Goal: Task Accomplishment & Management: Manage account settings

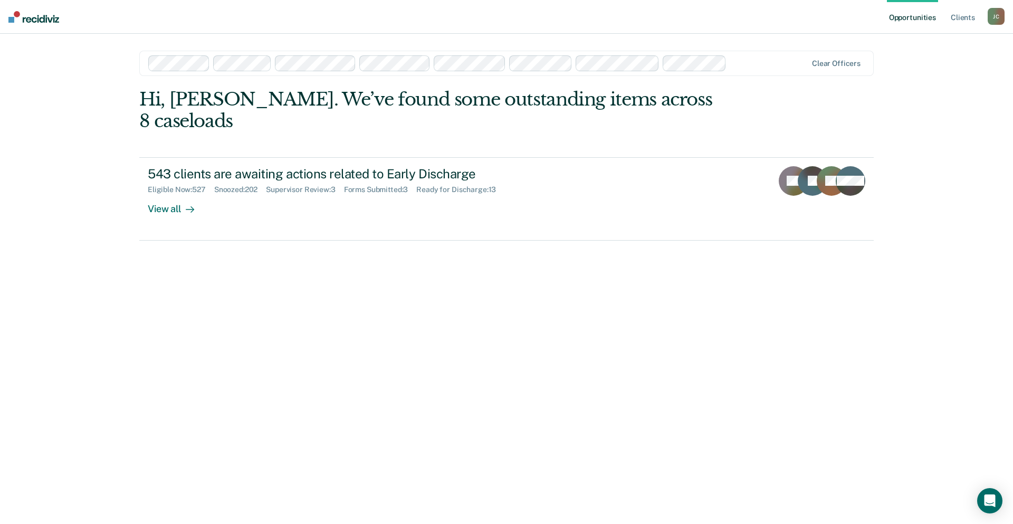
click at [132, 160] on main "Clear officers Hi, [PERSON_NAME]. We’ve found some outstanding items across 8 c…" at bounding box center [507, 266] width 760 height 465
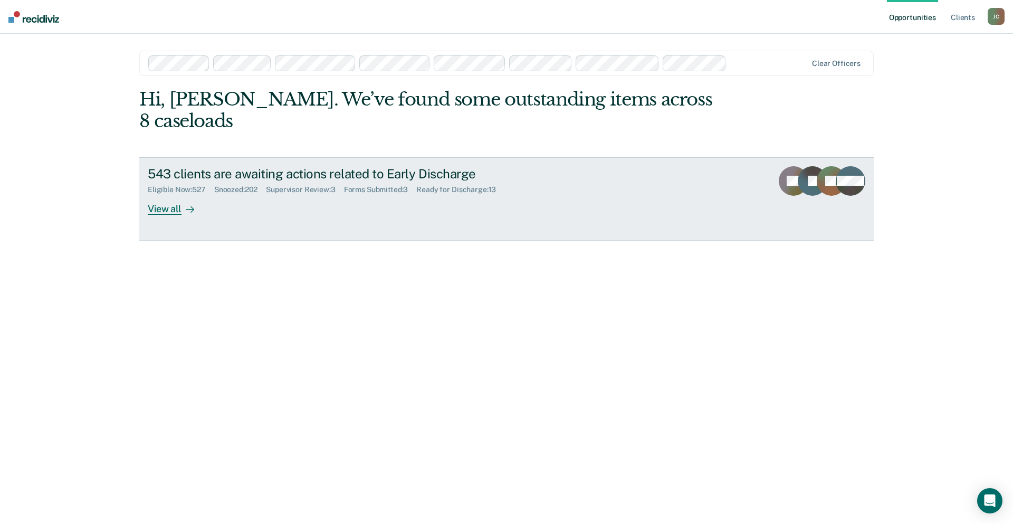
click at [171, 166] on div "543 clients are awaiting actions related to Early Discharge" at bounding box center [333, 173] width 370 height 15
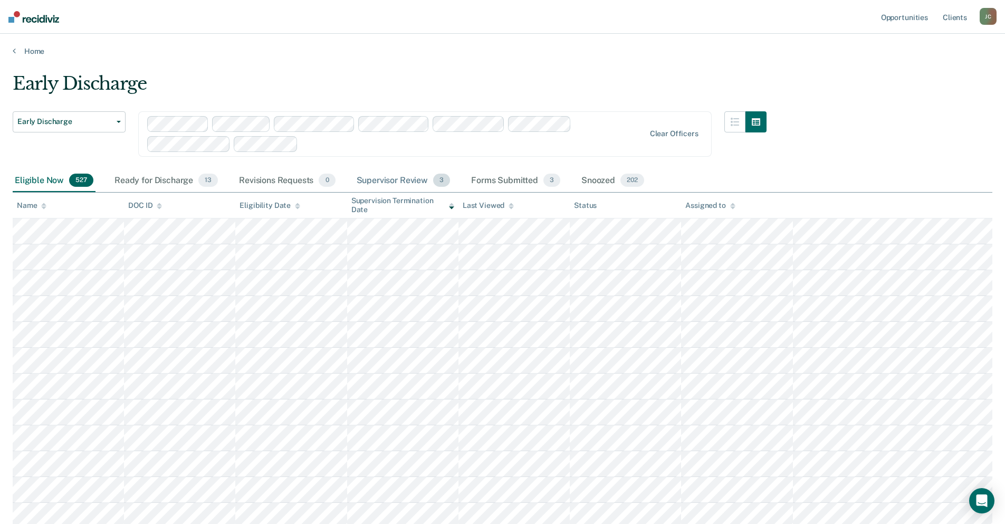
click at [413, 181] on div "Supervisor Review 3" at bounding box center [404, 180] width 98 height 23
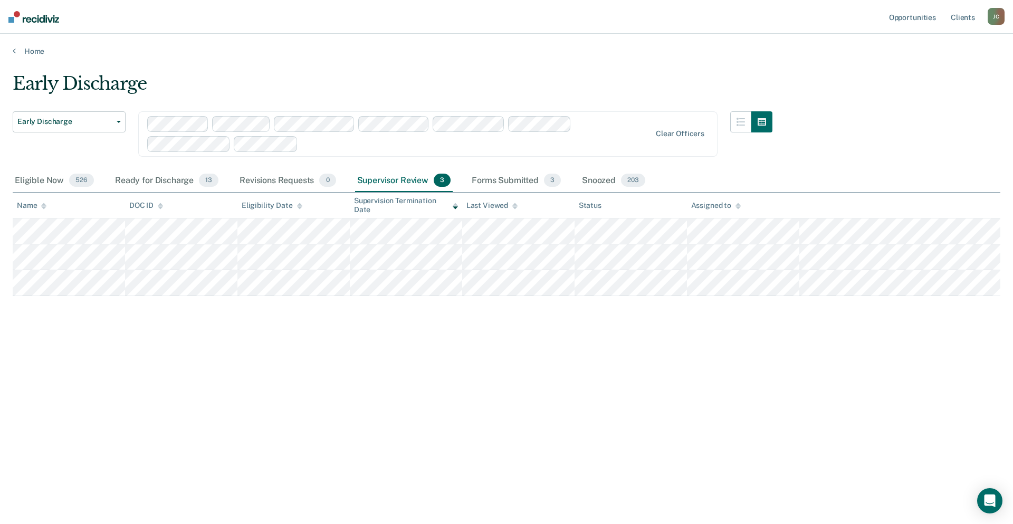
drag, startPoint x: 664, startPoint y: 133, endPoint x: 334, endPoint y: 154, distance: 331.0
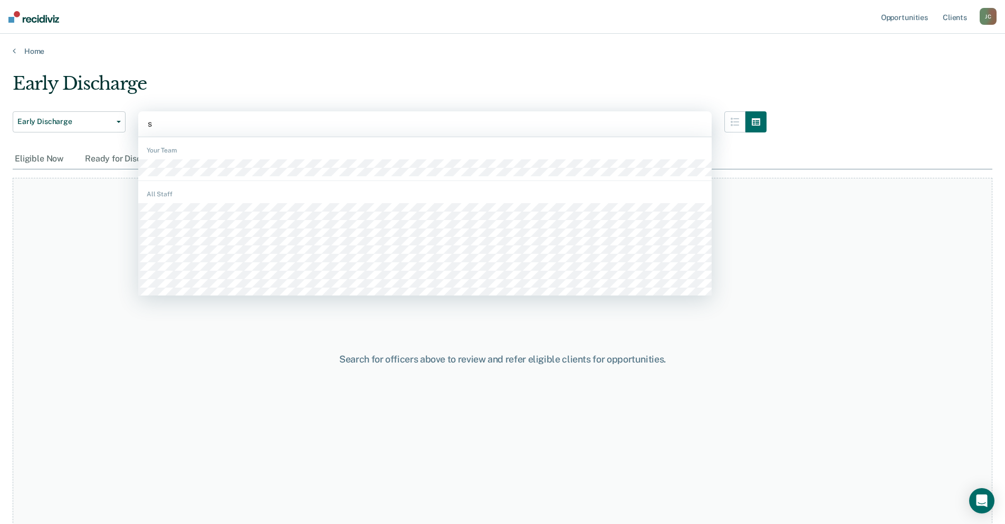
type input "se"
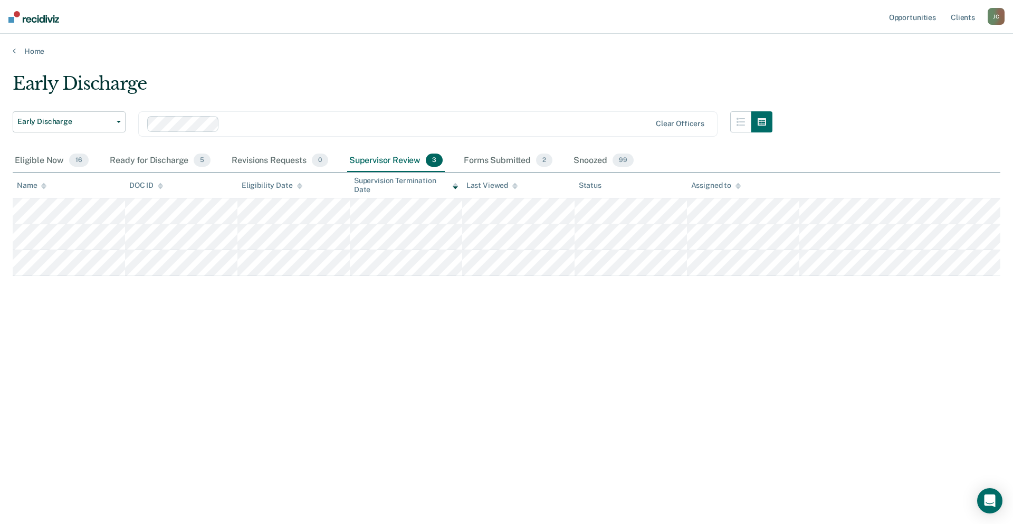
click at [409, 165] on div "Supervisor Review 3" at bounding box center [396, 160] width 98 height 23
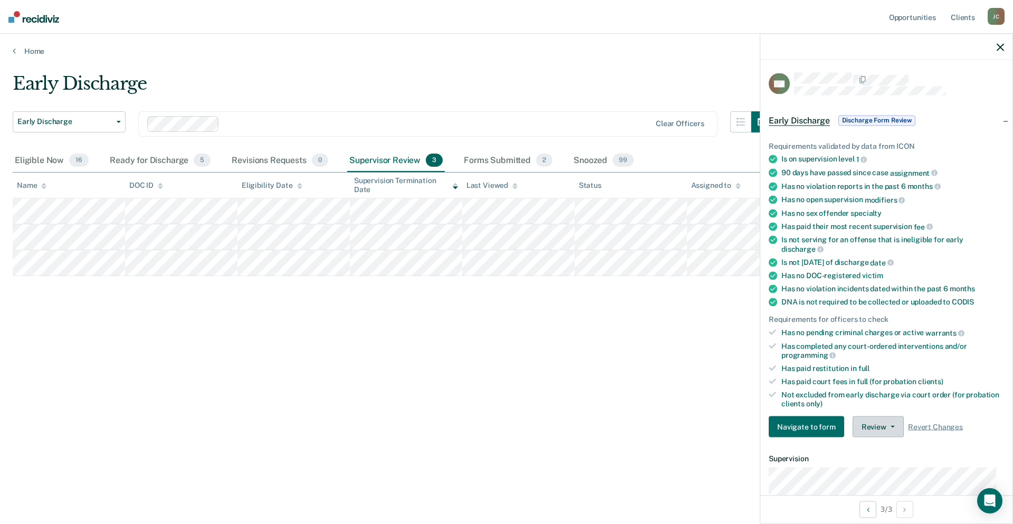
click at [880, 433] on button "Review" at bounding box center [878, 426] width 51 height 21
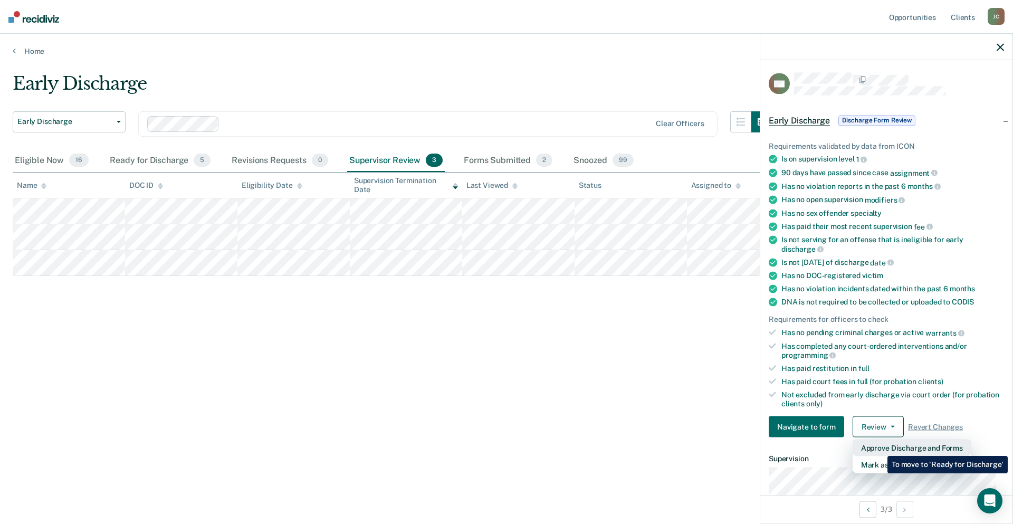
click at [880, 448] on button "Approve Discharge and Forms" at bounding box center [912, 448] width 119 height 17
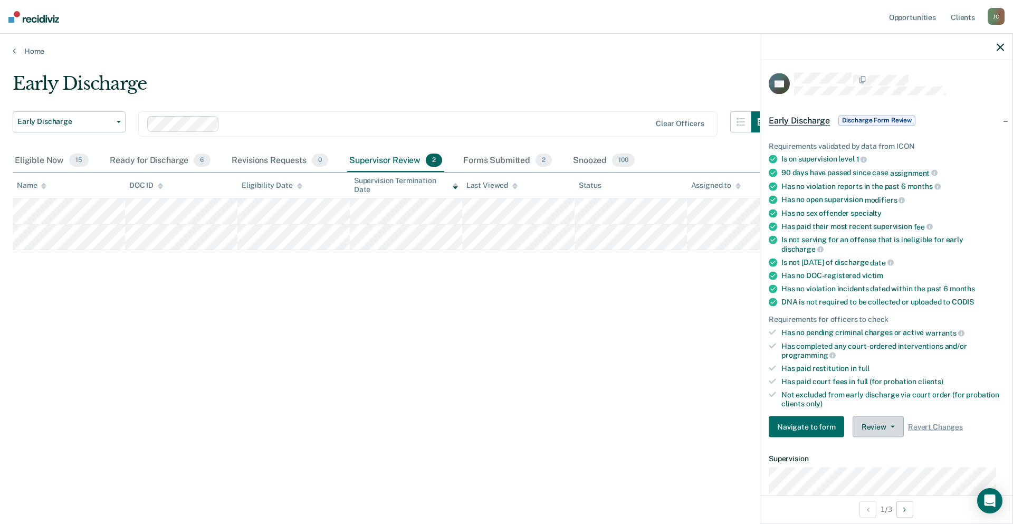
click at [865, 418] on button "Review" at bounding box center [878, 426] width 51 height 21
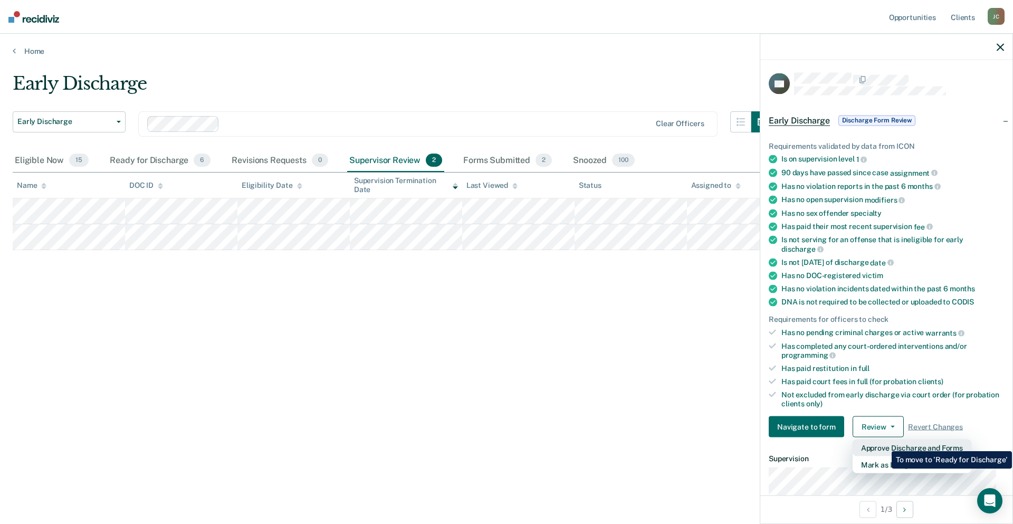
click at [884, 443] on button "Approve Discharge and Forms" at bounding box center [912, 448] width 119 height 17
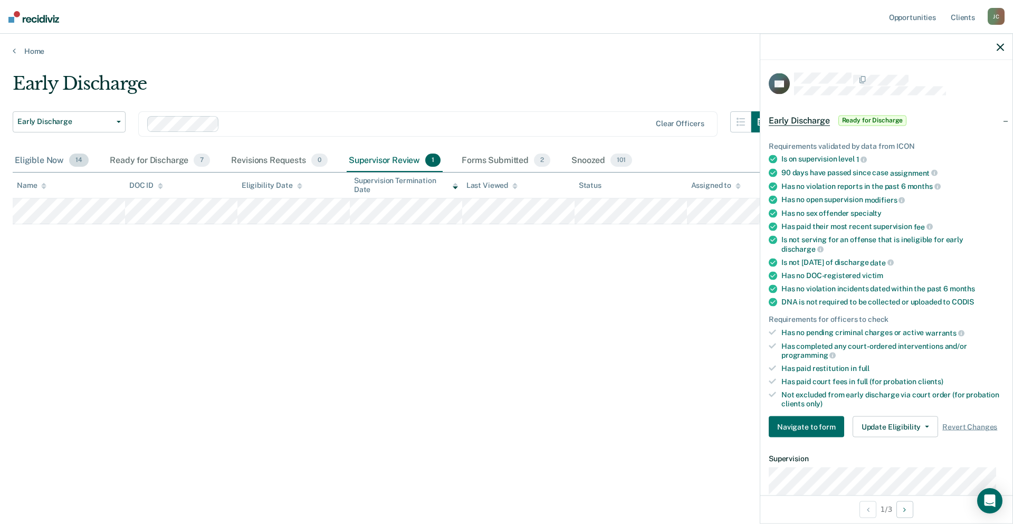
click at [59, 163] on div "Eligible Now 14" at bounding box center [52, 160] width 78 height 23
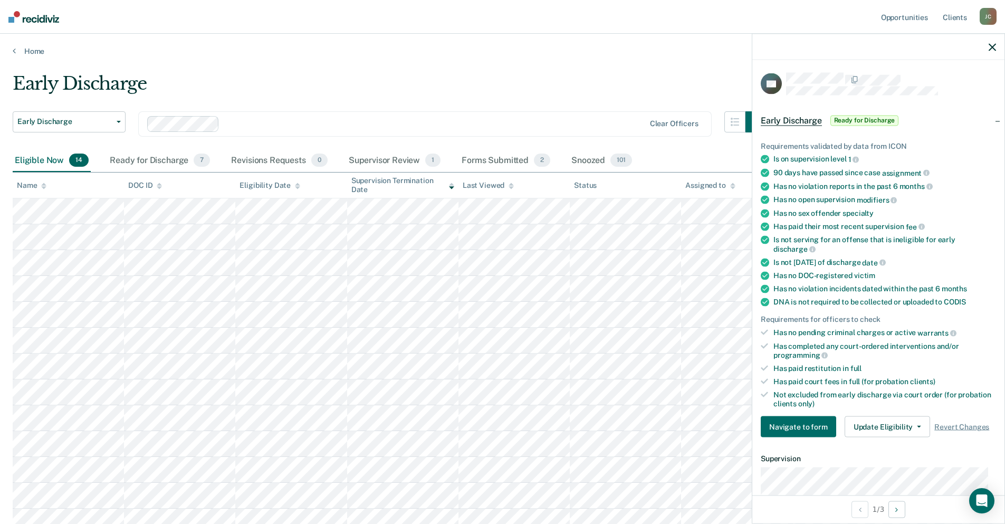
click at [987, 47] on div at bounding box center [879, 47] width 252 height 26
click at [991, 47] on icon "button" at bounding box center [992, 46] width 7 height 7
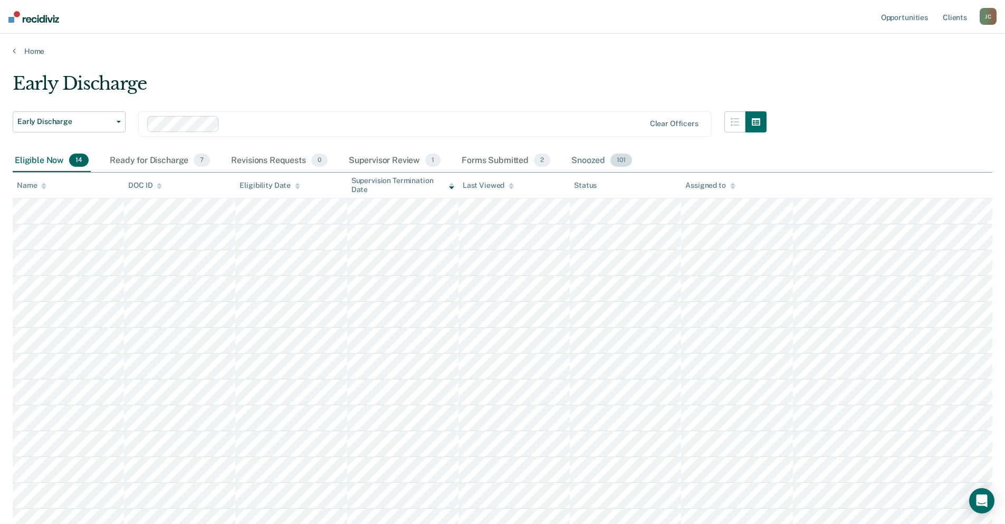
click at [598, 164] on div "Snoozed 101" at bounding box center [601, 160] width 65 height 23
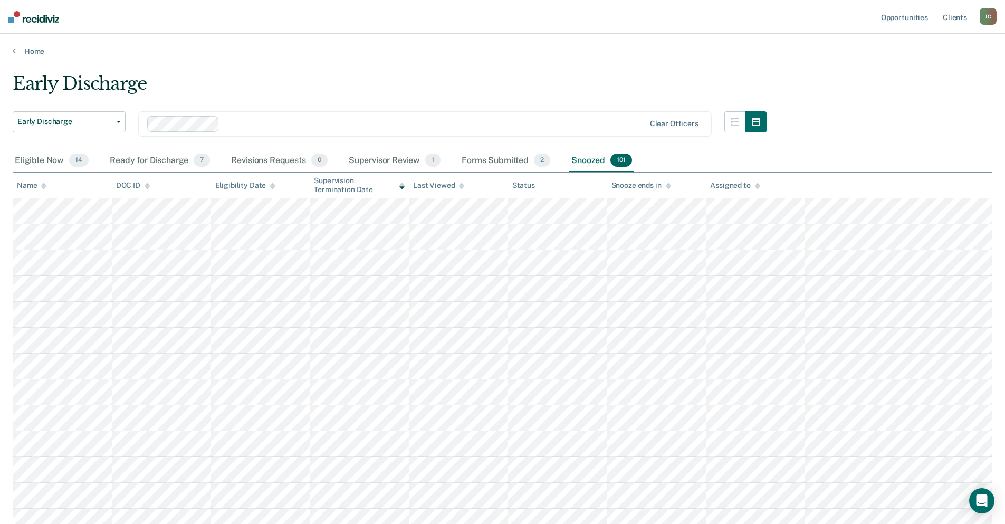
click at [42, 184] on icon at bounding box center [43, 186] width 5 height 7
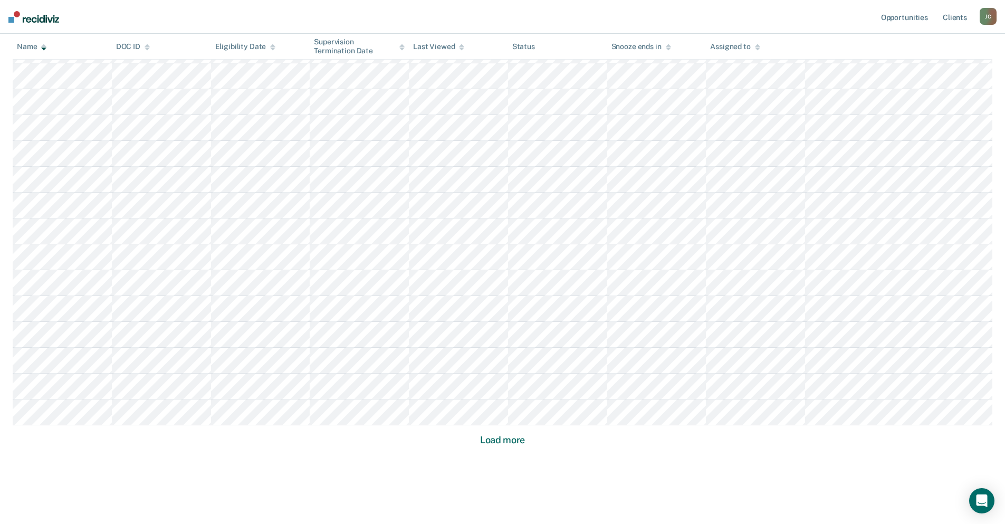
scroll to position [564, 0]
click at [515, 421] on button "Load more" at bounding box center [502, 424] width 51 height 13
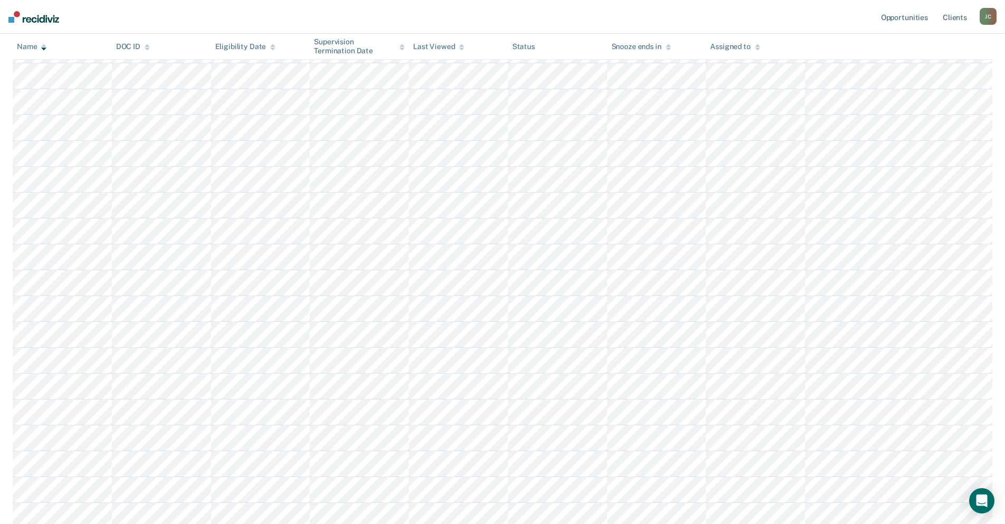
scroll to position [1340, 0]
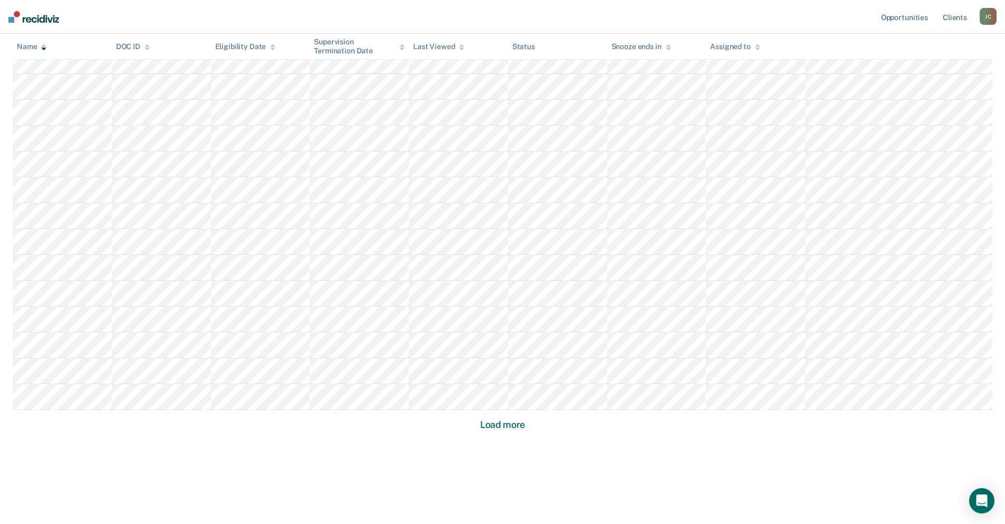
click at [515, 421] on button "Load more" at bounding box center [502, 424] width 51 height 13
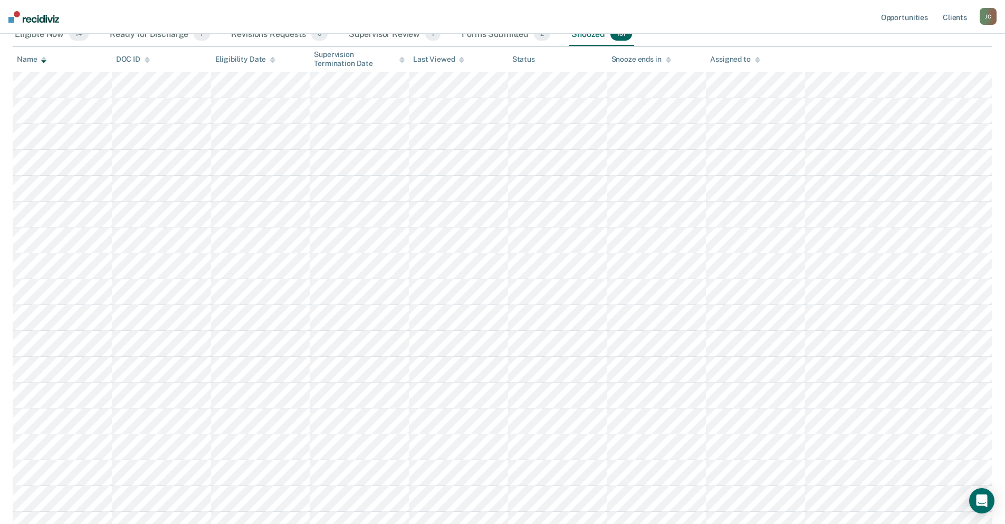
scroll to position [0, 0]
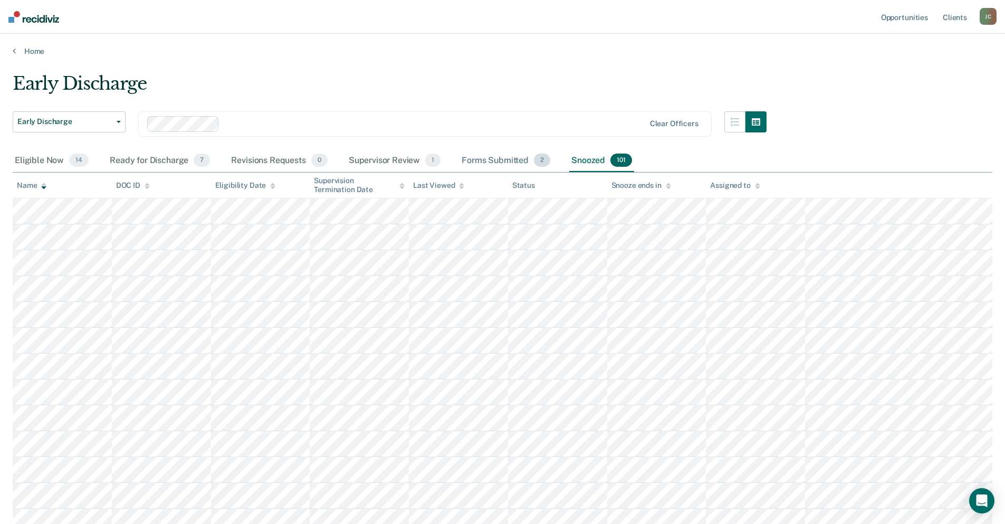
click at [509, 163] on div "Forms Submitted 2" at bounding box center [506, 160] width 93 height 23
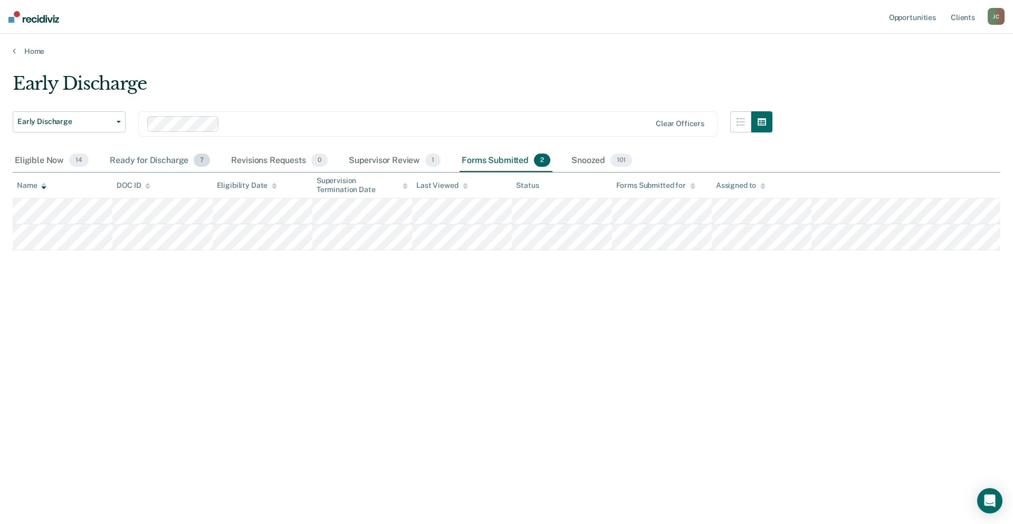
click at [140, 156] on div "Ready for Discharge 7" at bounding box center [160, 160] width 104 height 23
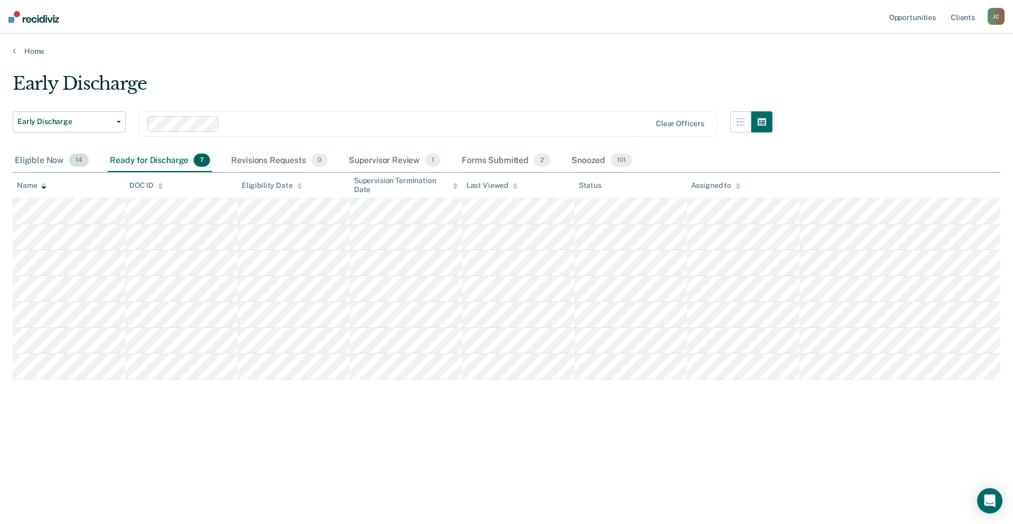
click at [15, 158] on div "Eligible Now 14" at bounding box center [52, 160] width 78 height 23
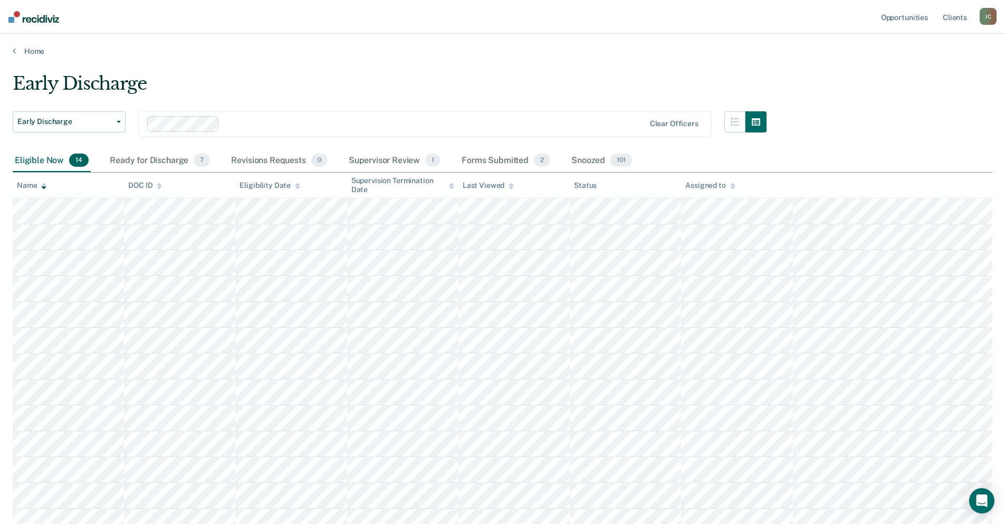
click at [42, 186] on icon at bounding box center [43, 186] width 5 height 7
click at [43, 188] on icon at bounding box center [43, 187] width 5 height 3
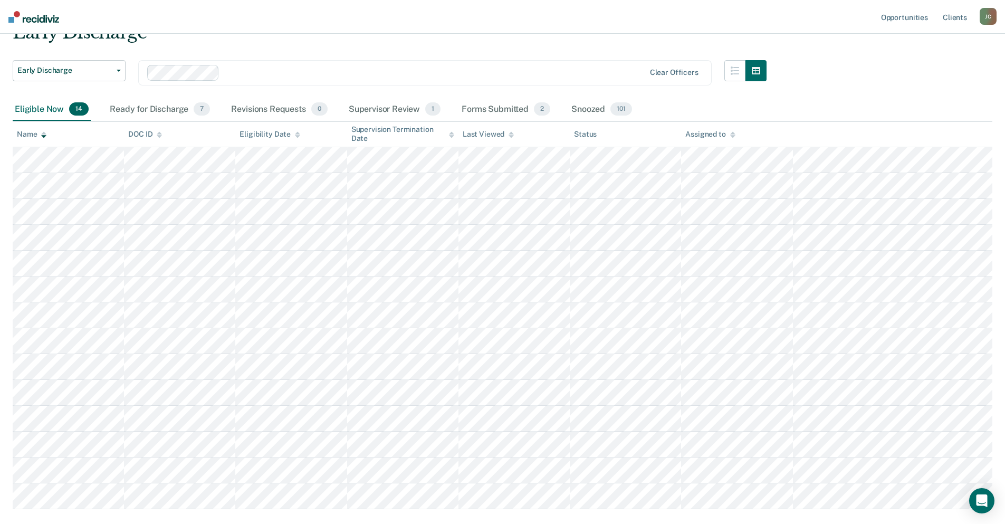
scroll to position [53, 0]
click at [160, 109] on div "Ready for Discharge 7" at bounding box center [160, 108] width 104 height 23
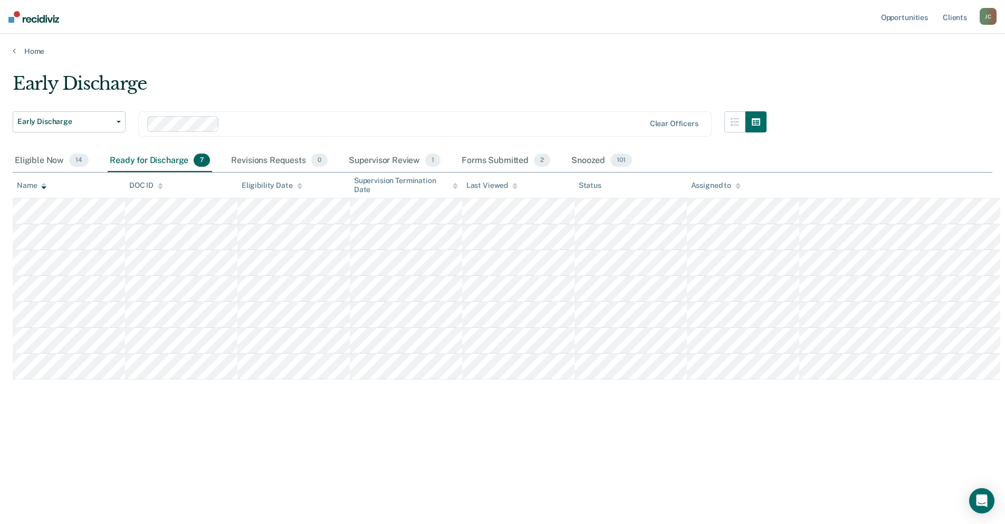
scroll to position [0, 0]
click at [396, 155] on div "Supervisor Review 1" at bounding box center [395, 160] width 97 height 23
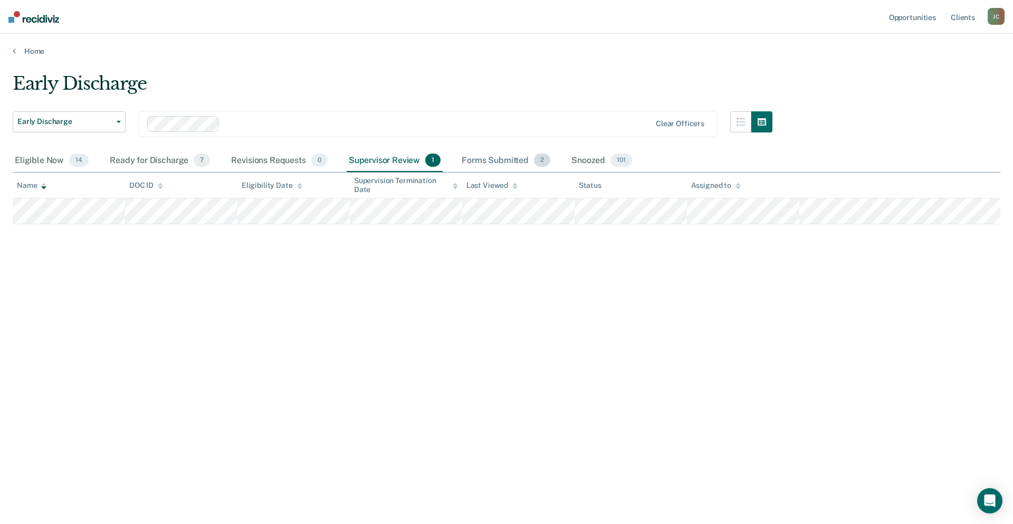
click at [516, 156] on div "Forms Submitted 2" at bounding box center [506, 160] width 93 height 23
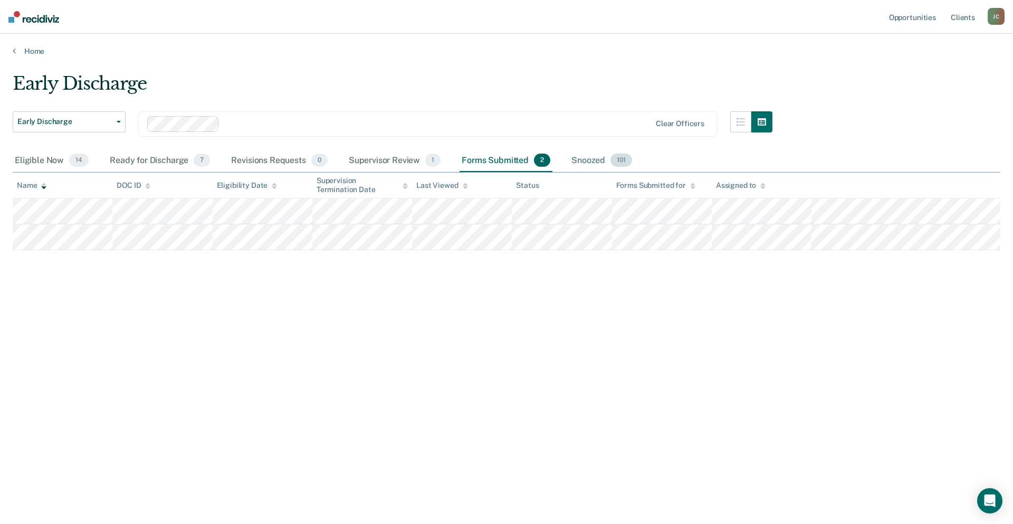
click at [584, 161] on div "Snoozed 101" at bounding box center [601, 160] width 65 height 23
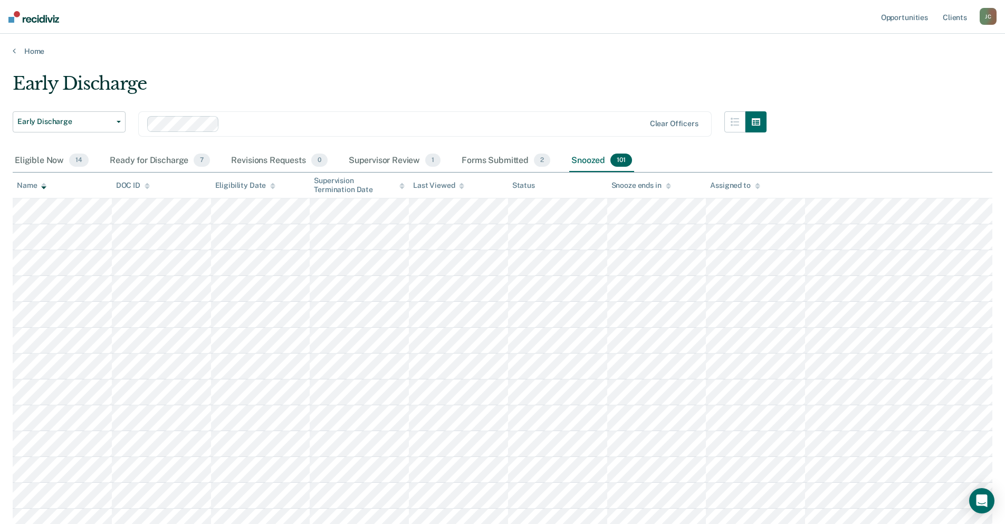
click at [44, 187] on icon at bounding box center [43, 187] width 5 height 3
click at [147, 184] on icon at bounding box center [147, 184] width 5 height 3
click at [381, 153] on div "Supervisor Review 1" at bounding box center [395, 160] width 97 height 23
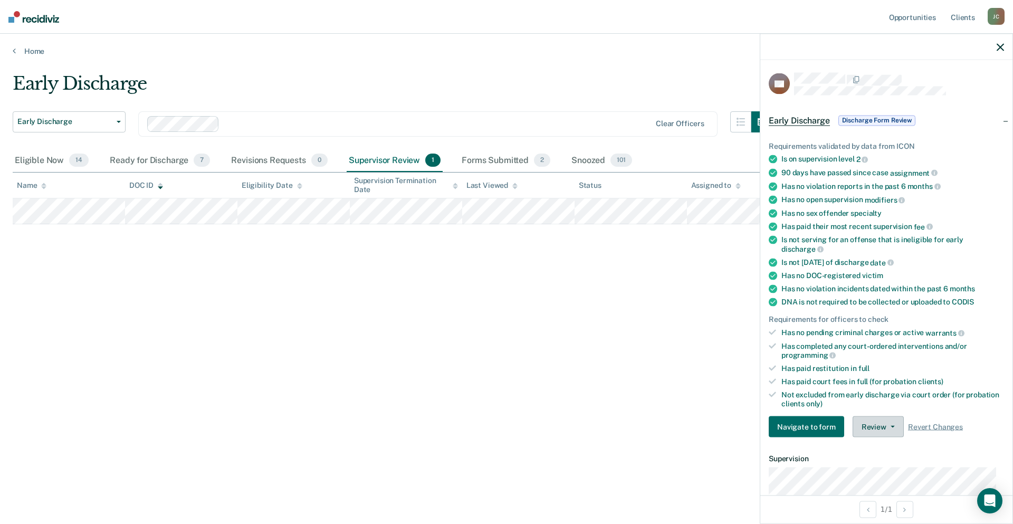
click at [889, 429] on button "Review" at bounding box center [878, 426] width 51 height 21
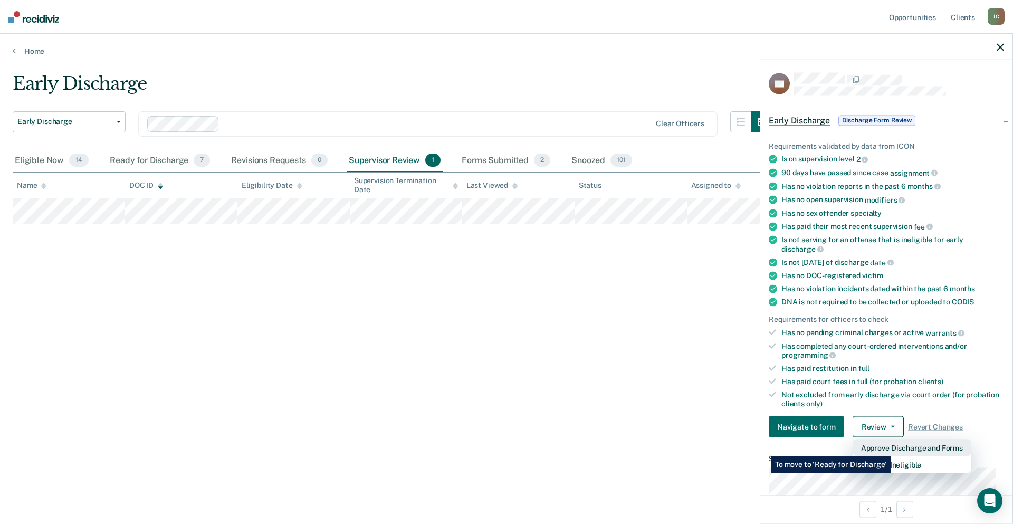
click at [891, 448] on button "Approve Discharge and Forms" at bounding box center [912, 448] width 119 height 17
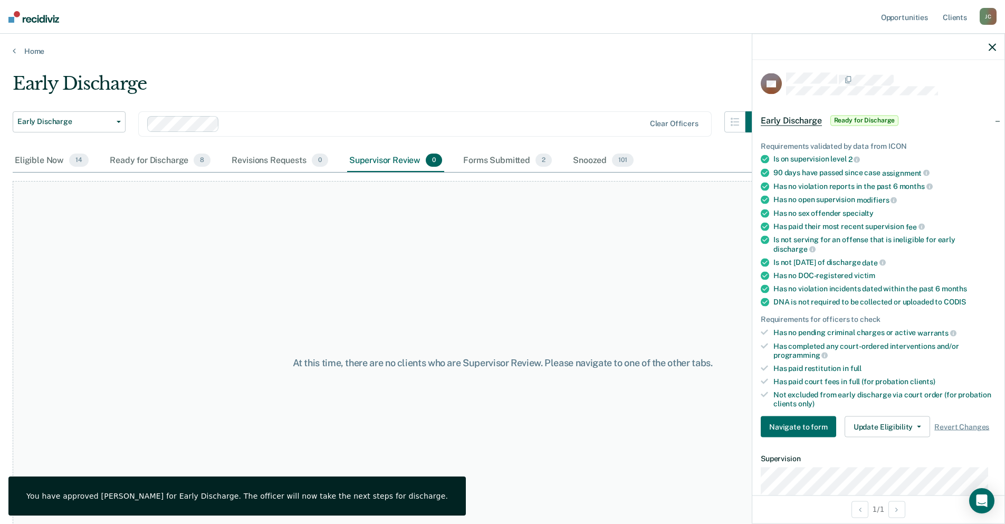
click at [674, 73] on div "Early Discharge" at bounding box center [390, 88] width 754 height 30
click at [996, 47] on div at bounding box center [879, 47] width 252 height 26
click at [995, 47] on icon "button" at bounding box center [992, 46] width 7 height 7
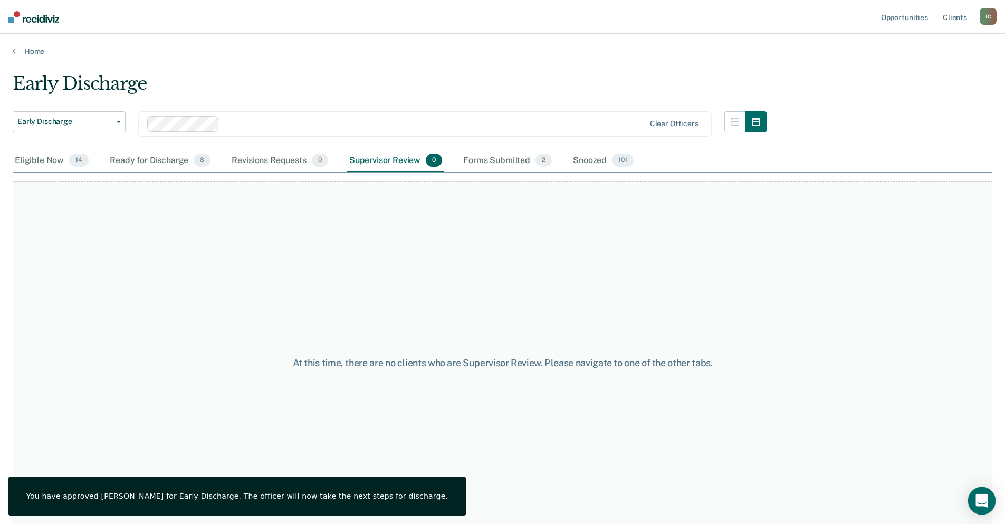
click at [983, 498] on icon "Open Intercom Messenger" at bounding box center [982, 501] width 12 height 14
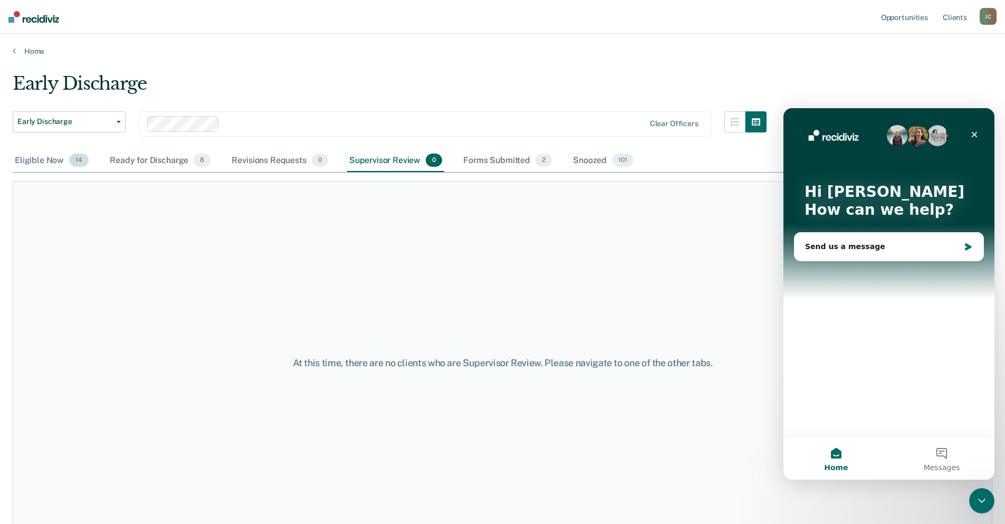
click at [33, 161] on div "Eligible Now 14" at bounding box center [52, 160] width 78 height 23
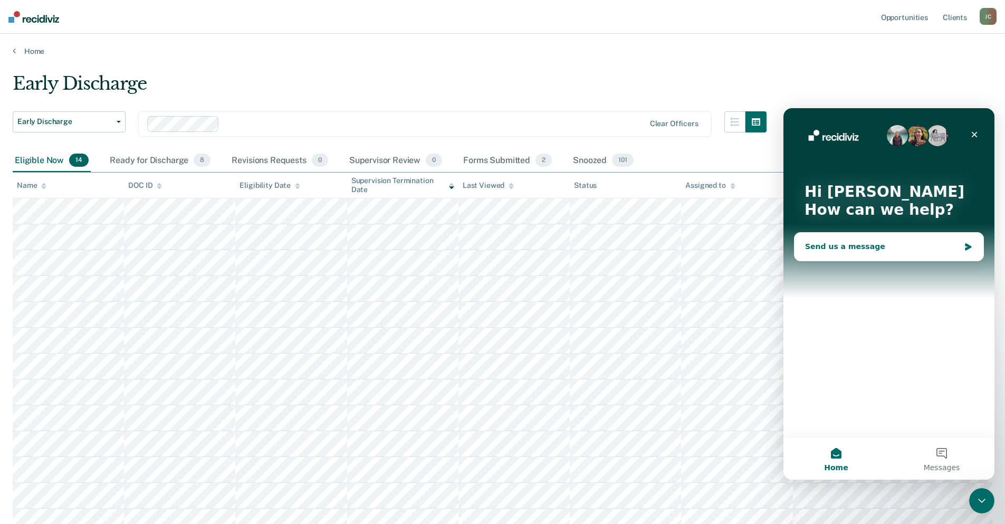
click at [829, 249] on div "Send us a message" at bounding box center [882, 246] width 155 height 11
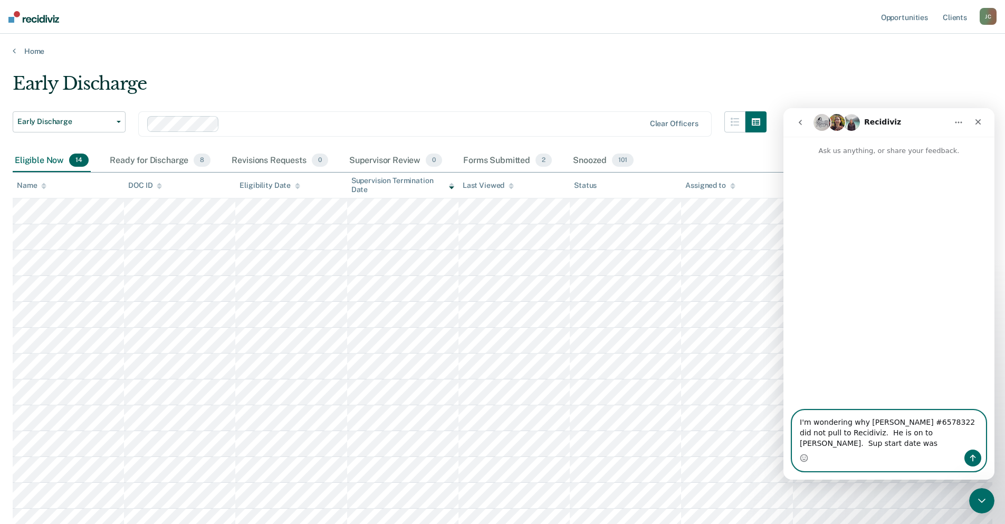
click at [831, 445] on textarea "I'm wondering why [PERSON_NAME] #6578322 did not pull to Recidiviz. He is on to…" at bounding box center [889, 430] width 193 height 39
click at [864, 446] on textarea "I'm wondering why [PERSON_NAME] #6578322 did not pull to Recidiviz. He is on to…" at bounding box center [889, 425] width 193 height 50
type textarea "I'm wondering why [PERSON_NAME] #6578322 did not pull to Recidiviz. He is on to…"
click at [912, 445] on textarea "I'm wondering why [PERSON_NAME] #6578322 did not pull to Recidiviz. He is on to…" at bounding box center [889, 425] width 193 height 50
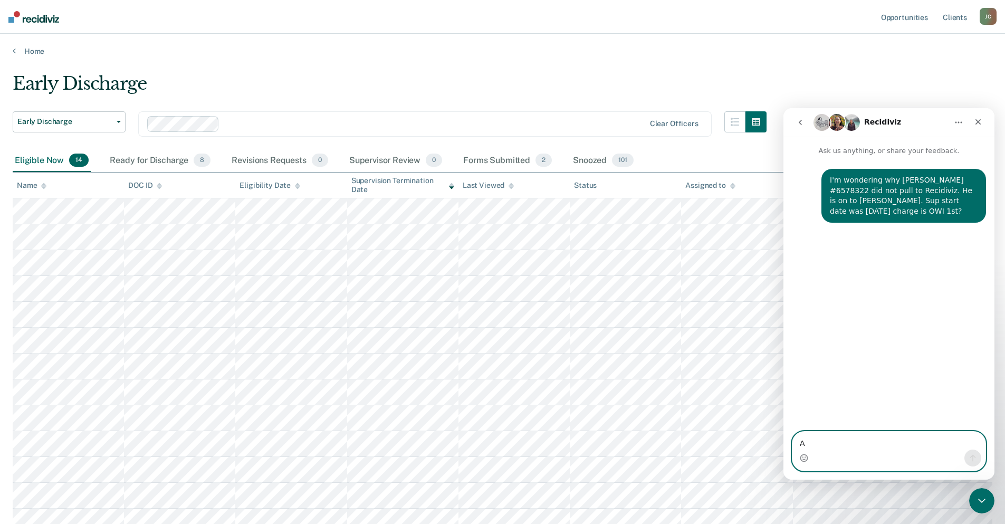
type textarea "A"
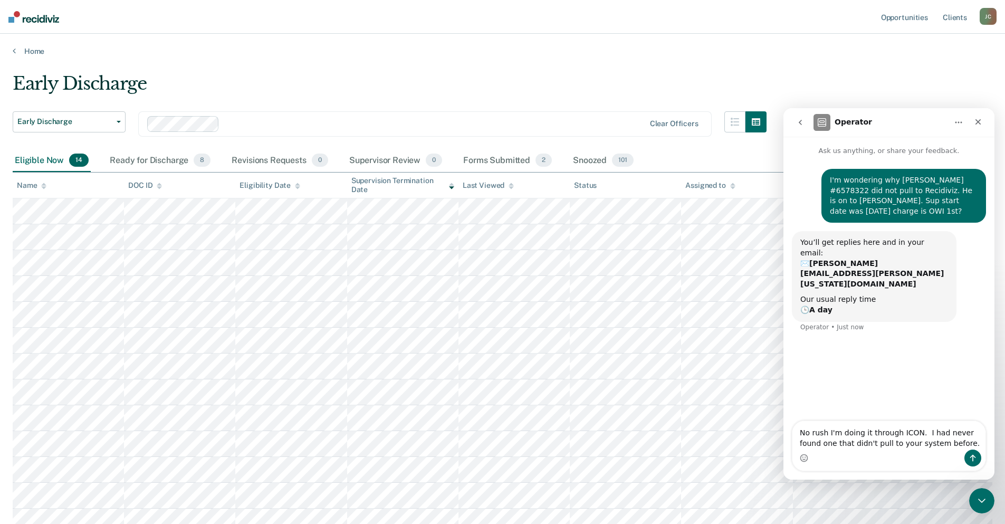
click at [864, 431] on textarea "No rush I'm doing it through ICON. I had never found one that didn't pull to yo…" at bounding box center [889, 435] width 193 height 28
click at [801, 441] on textarea "No rush I'm doing the discharge through ICON. I had never found one that didn't…" at bounding box center [889, 430] width 193 height 39
click at [820, 446] on textarea "No rush I'm doing the discharge through ICON. I had just never found one that d…" at bounding box center [889, 430] width 193 height 39
type textarea "No rush I'm doing the discharge through ICON. I had just never found one that d…"
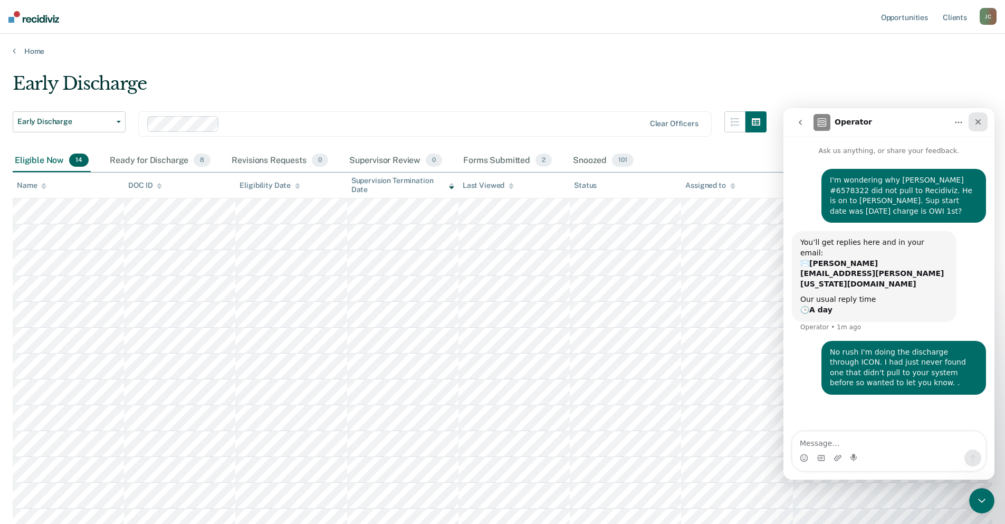
click at [981, 120] on icon "Close" at bounding box center [978, 122] width 8 height 8
